Goal: Transaction & Acquisition: Purchase product/service

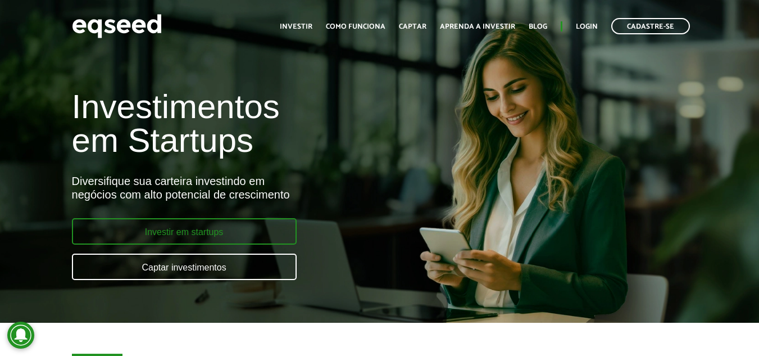
click at [174, 226] on link "Investir em startups" at bounding box center [184, 231] width 225 height 26
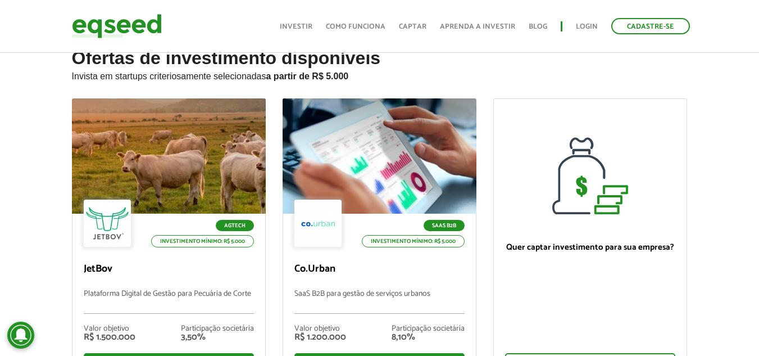
scroll to position [56, 0]
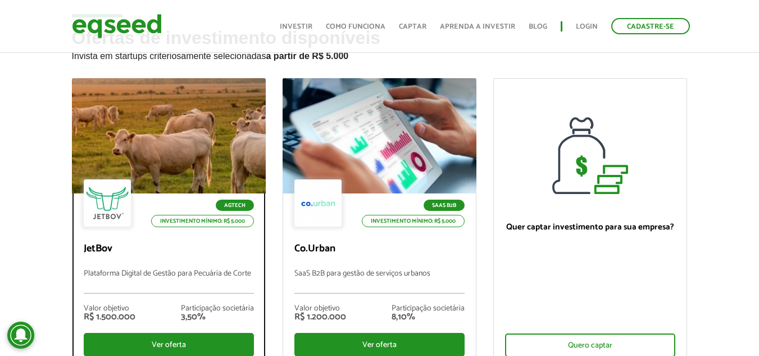
click at [189, 148] on div at bounding box center [168, 136] width 233 height 138
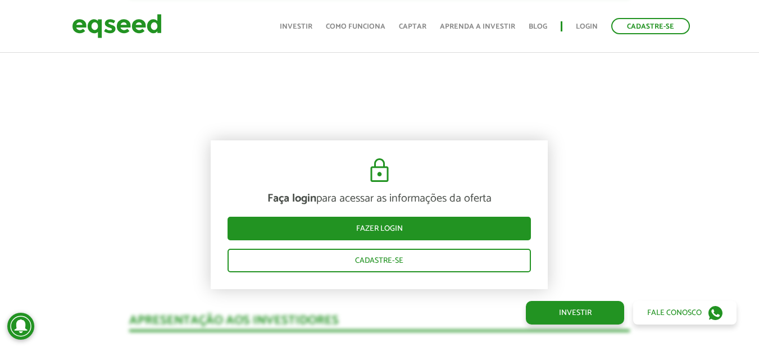
scroll to position [1209, 0]
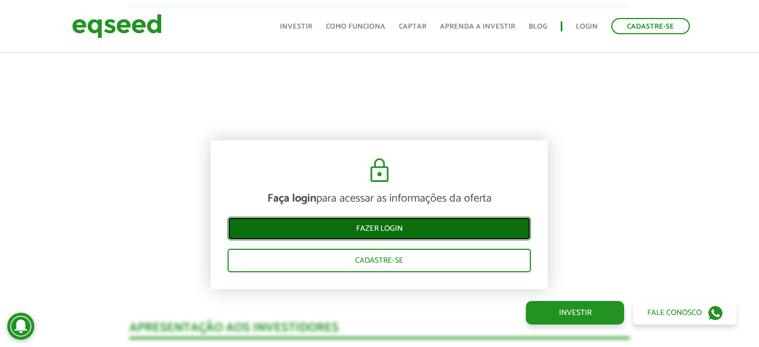
click at [384, 226] on link "Fazer login" at bounding box center [379, 229] width 303 height 24
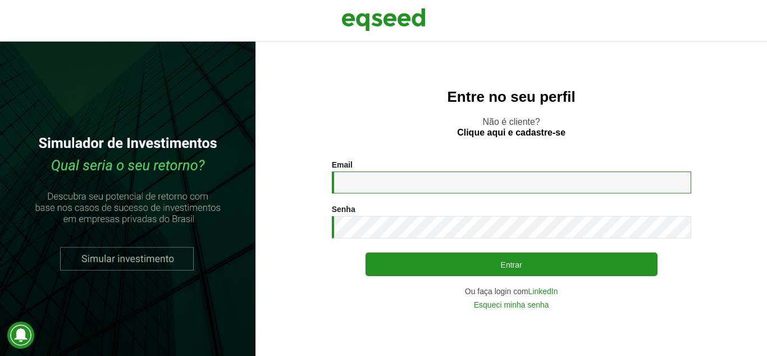
type input "**********"
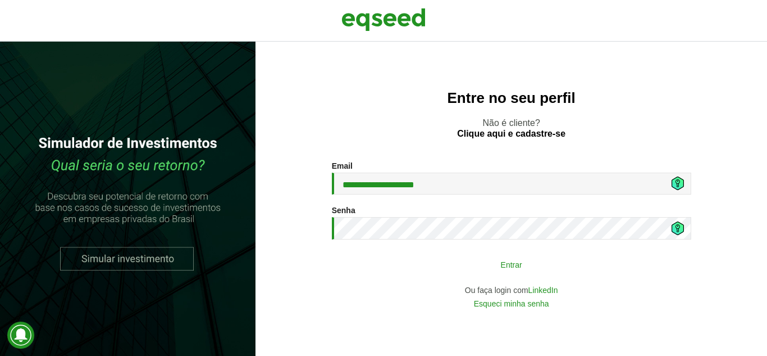
click at [443, 262] on button "Entrar" at bounding box center [512, 263] width 292 height 21
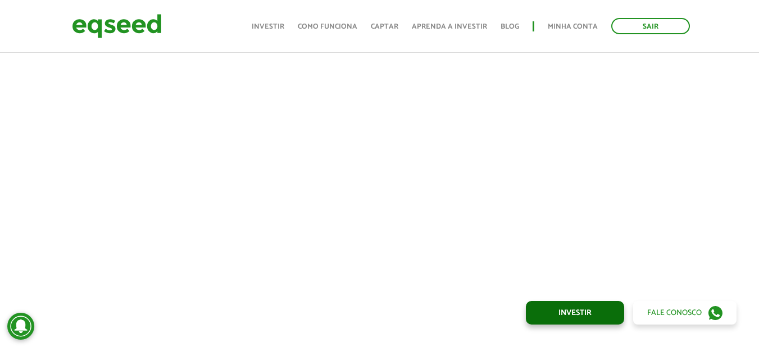
scroll to position [493, 0]
click at [725, 38] on div "Sair Toggle navigation Toggle navigation Início Investir Como funciona Captar A…" at bounding box center [379, 26] width 759 height 30
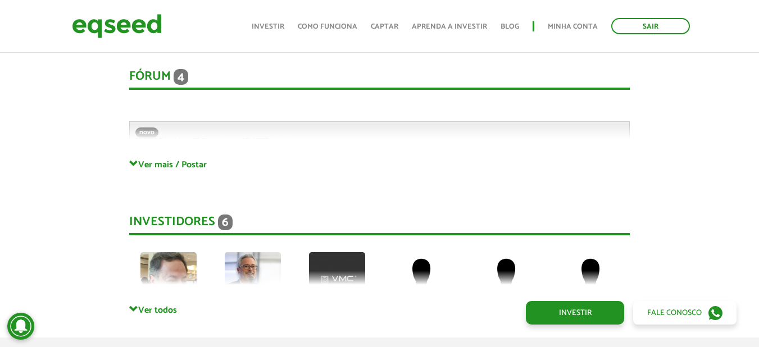
scroll to position [2965, 0]
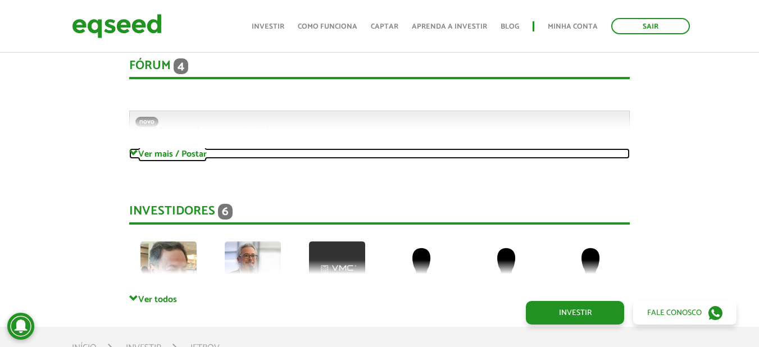
click at [173, 148] on link "Ver mais / Postar" at bounding box center [379, 153] width 501 height 11
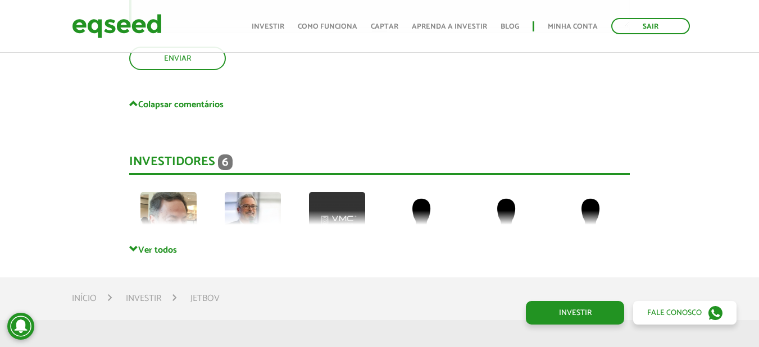
scroll to position [4032, 0]
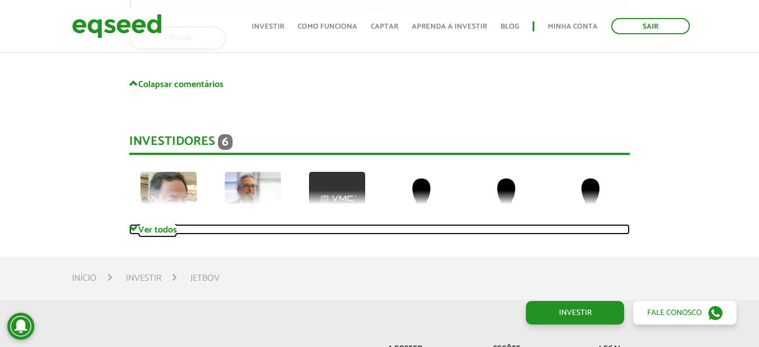
click at [150, 224] on link "Ver todos" at bounding box center [379, 229] width 501 height 11
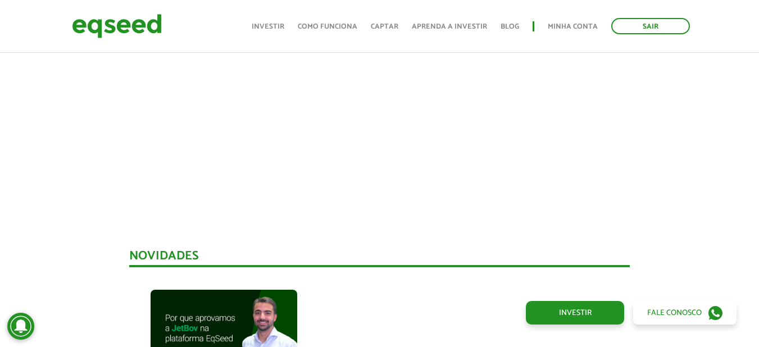
scroll to position [380, 0]
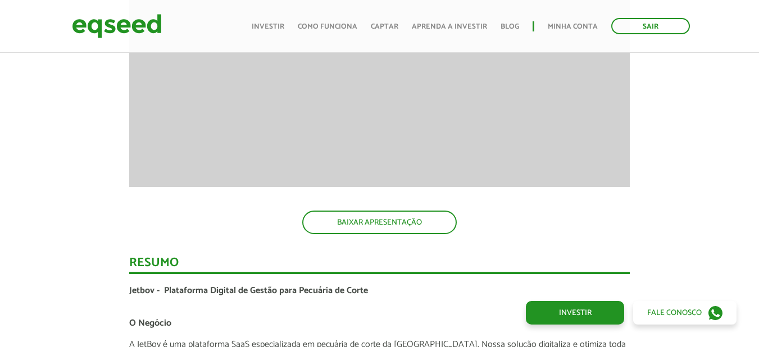
scroll to position [1209, 0]
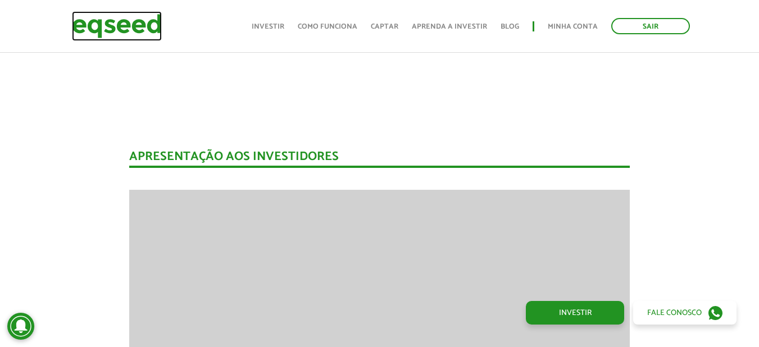
click at [104, 25] on img at bounding box center [117, 26] width 90 height 30
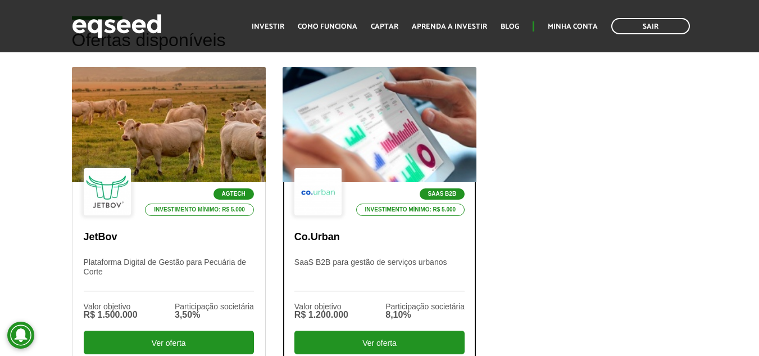
click at [375, 160] on div at bounding box center [379, 125] width 233 height 138
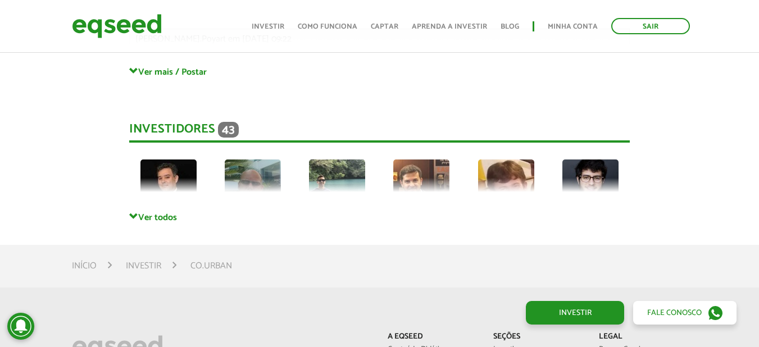
scroll to position [2697, 0]
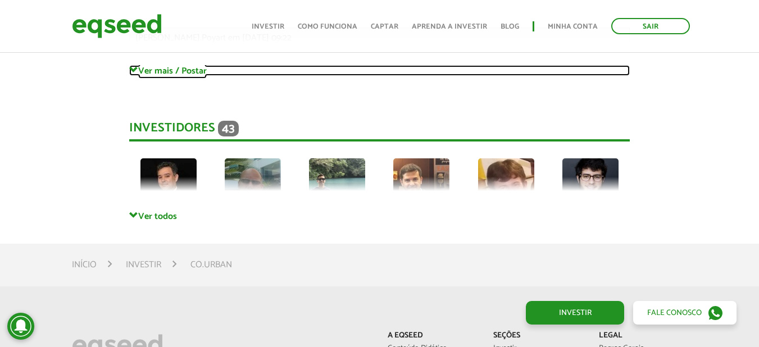
click at [169, 69] on link "Ver mais / Postar" at bounding box center [379, 70] width 501 height 11
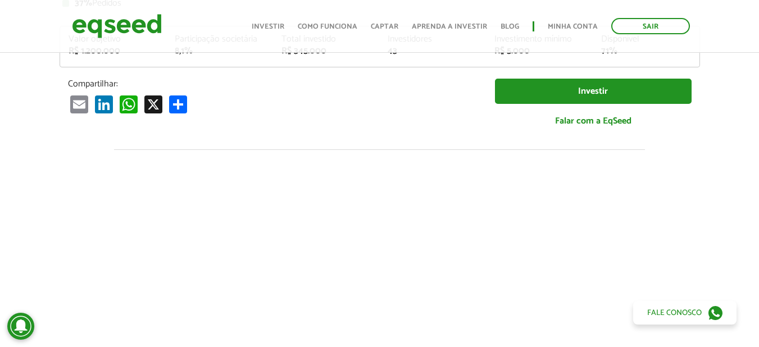
scroll to position [253, 0]
